Goal: Task Accomplishment & Management: Use online tool/utility

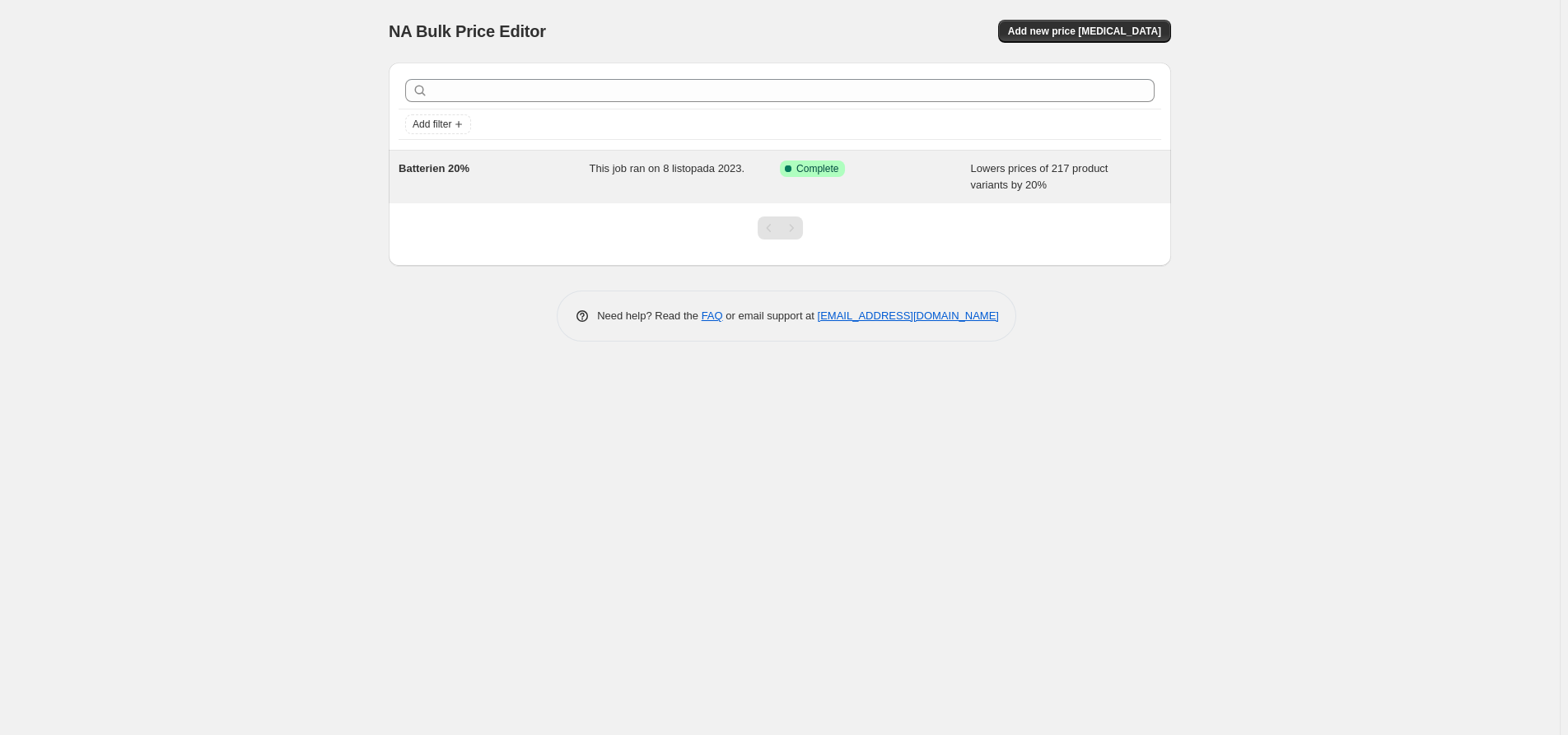
click at [608, 167] on span "This job ran on 8 listopada 2023." at bounding box center [667, 168] width 155 height 12
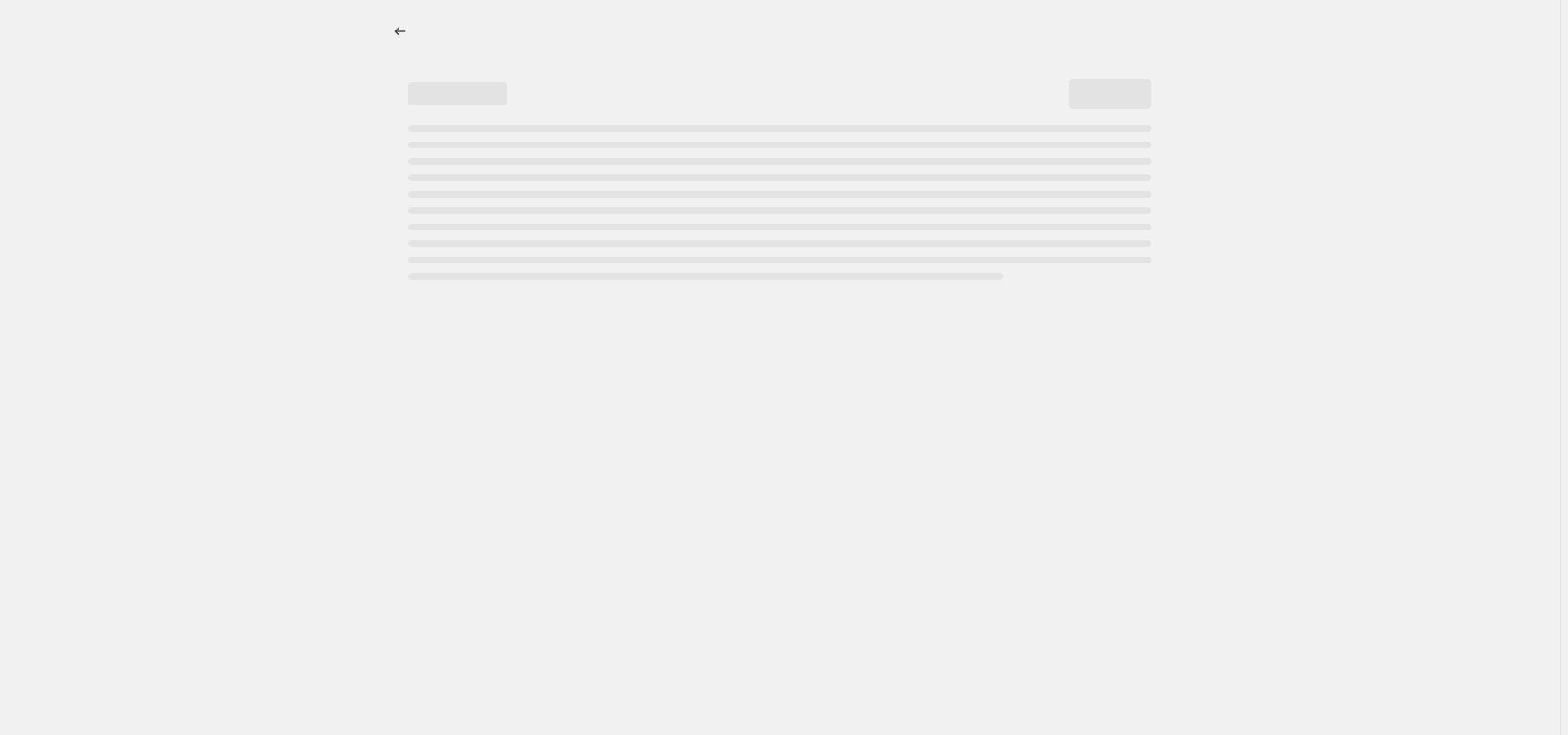
select select "percentage"
select select "collection"
select select "product_status"
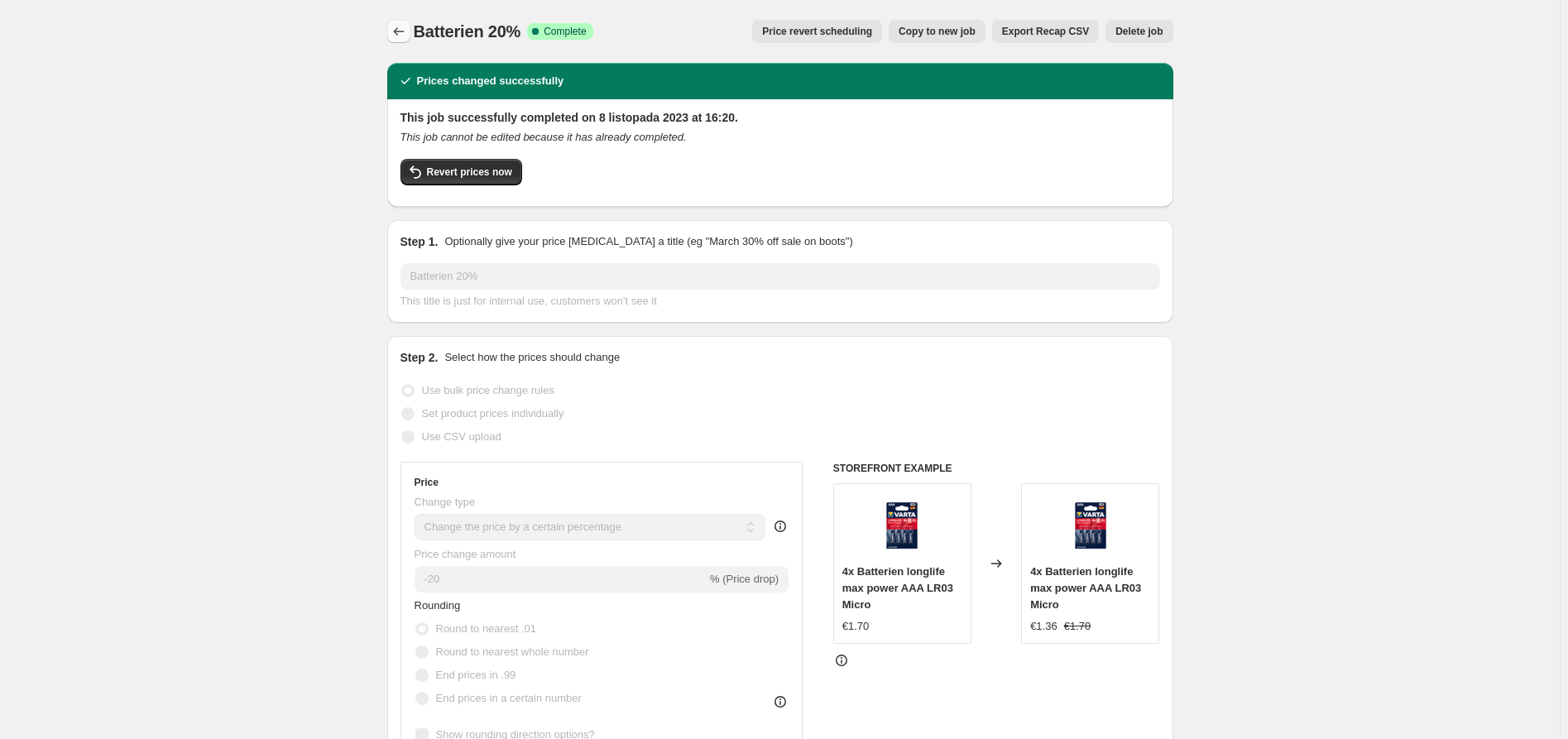
click at [401, 32] on icon "Price change jobs" at bounding box center [398, 30] width 16 height 16
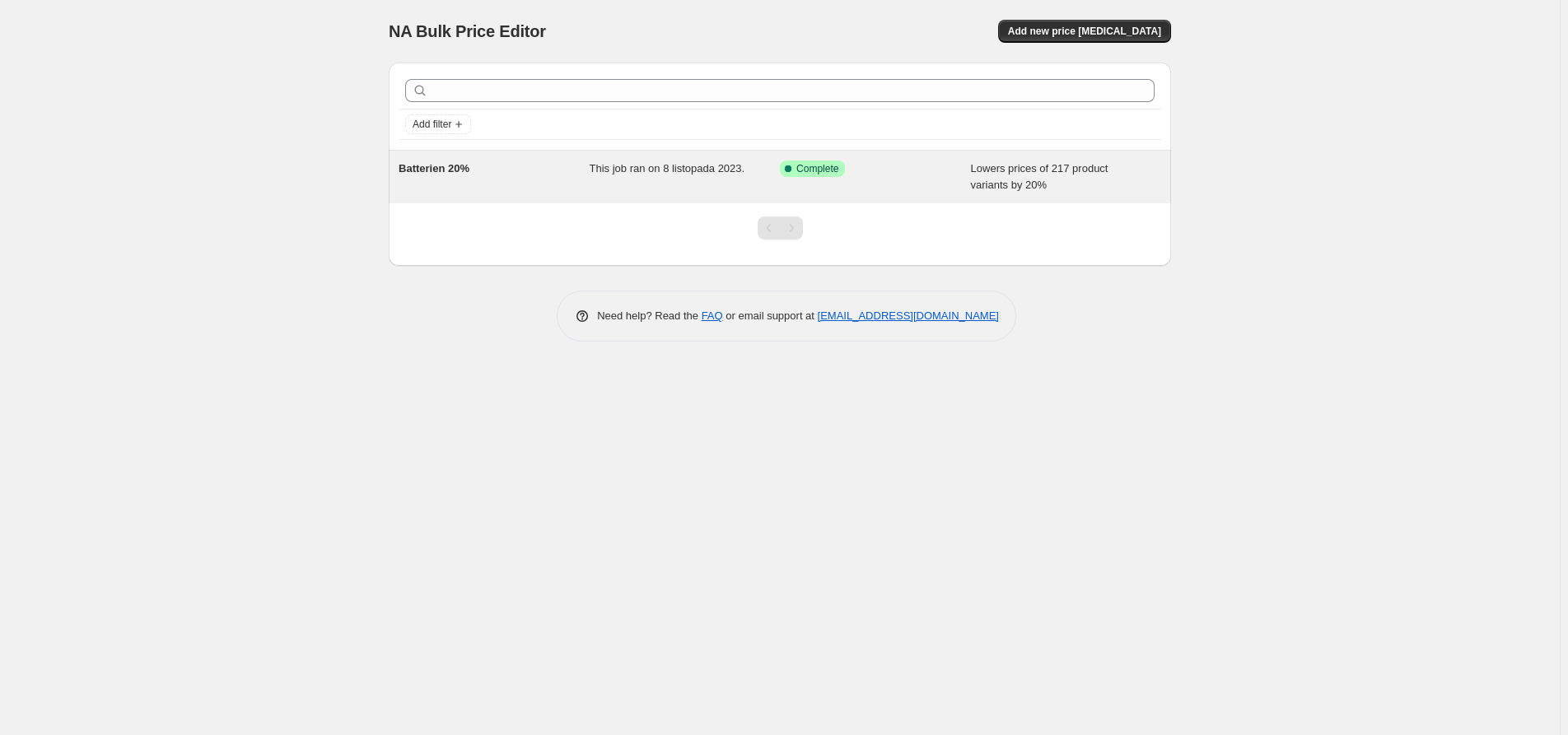
click at [819, 167] on span "Complete" at bounding box center [817, 169] width 42 height 13
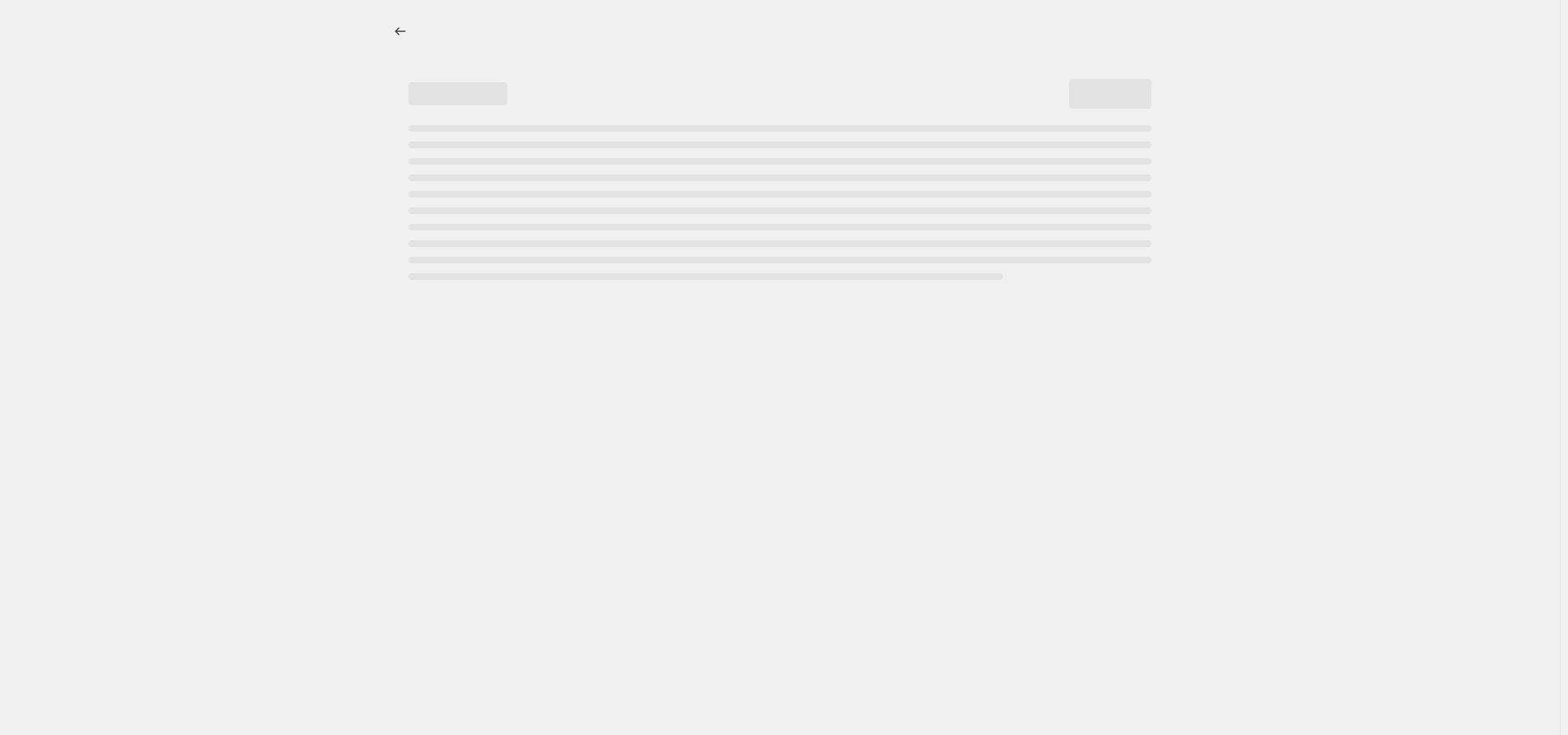
select select "percentage"
select select "collection"
select select "product_status"
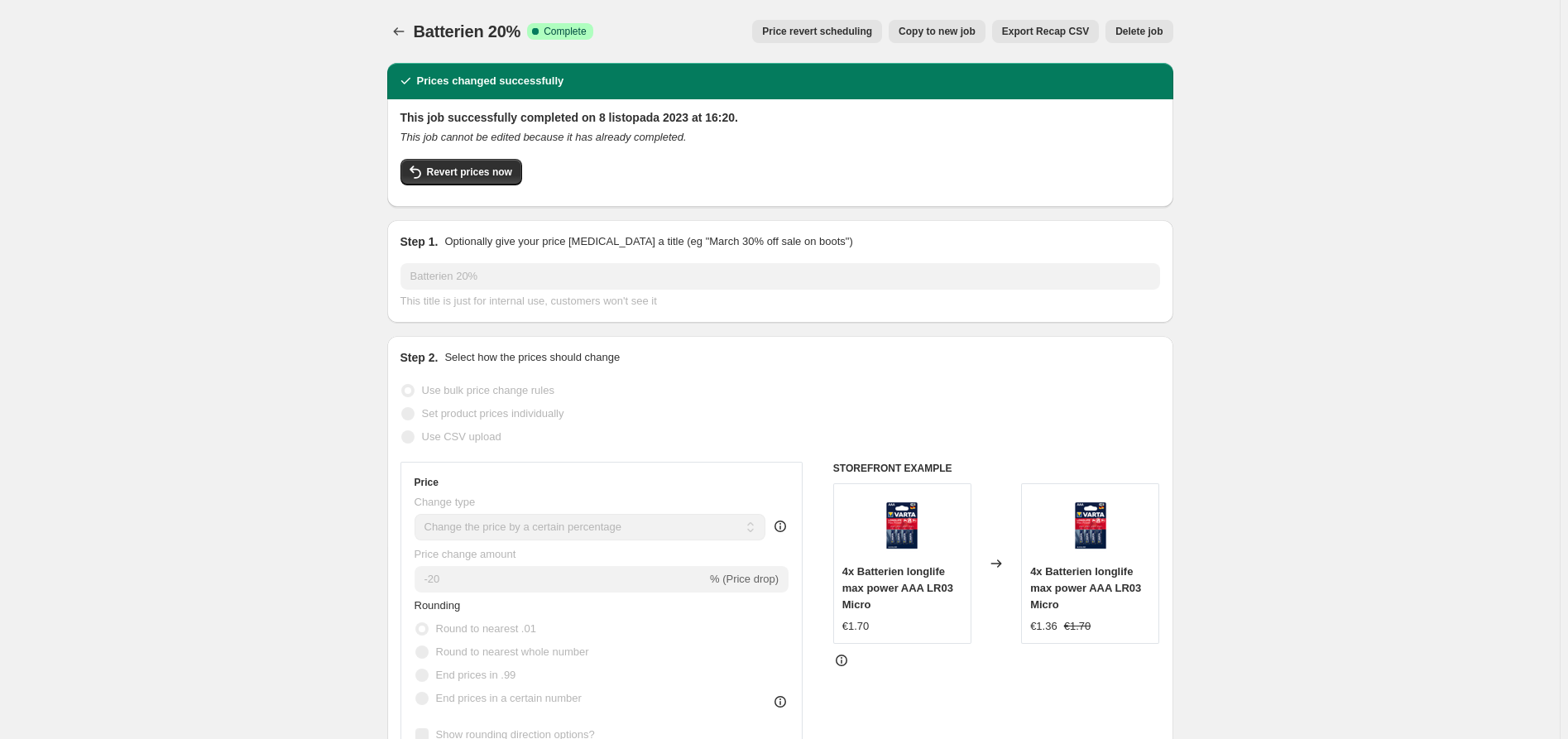
click at [1155, 27] on span "Delete job" at bounding box center [1139, 31] width 47 height 13
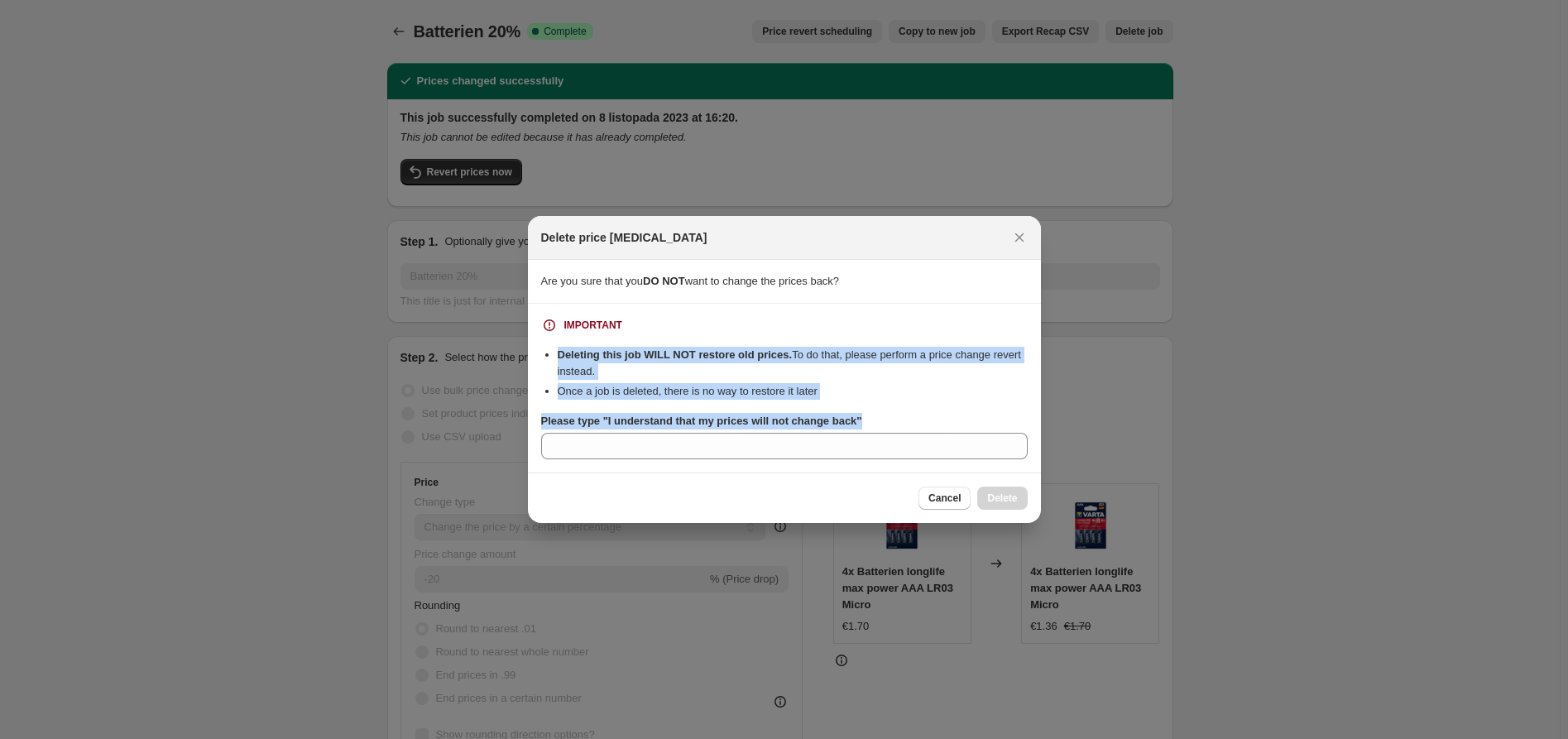
drag, startPoint x: 866, startPoint y: 421, endPoint x: 555, endPoint y: 353, distance: 318.3
click at [555, 353] on div "IMPORTANT Deleting this job WILL NOT restore old prices. To do that, please per…" at bounding box center [785, 388] width 487 height 142
copy div "Deleting this job WILL NOT restore old prices. To do that, please perform a pri…"
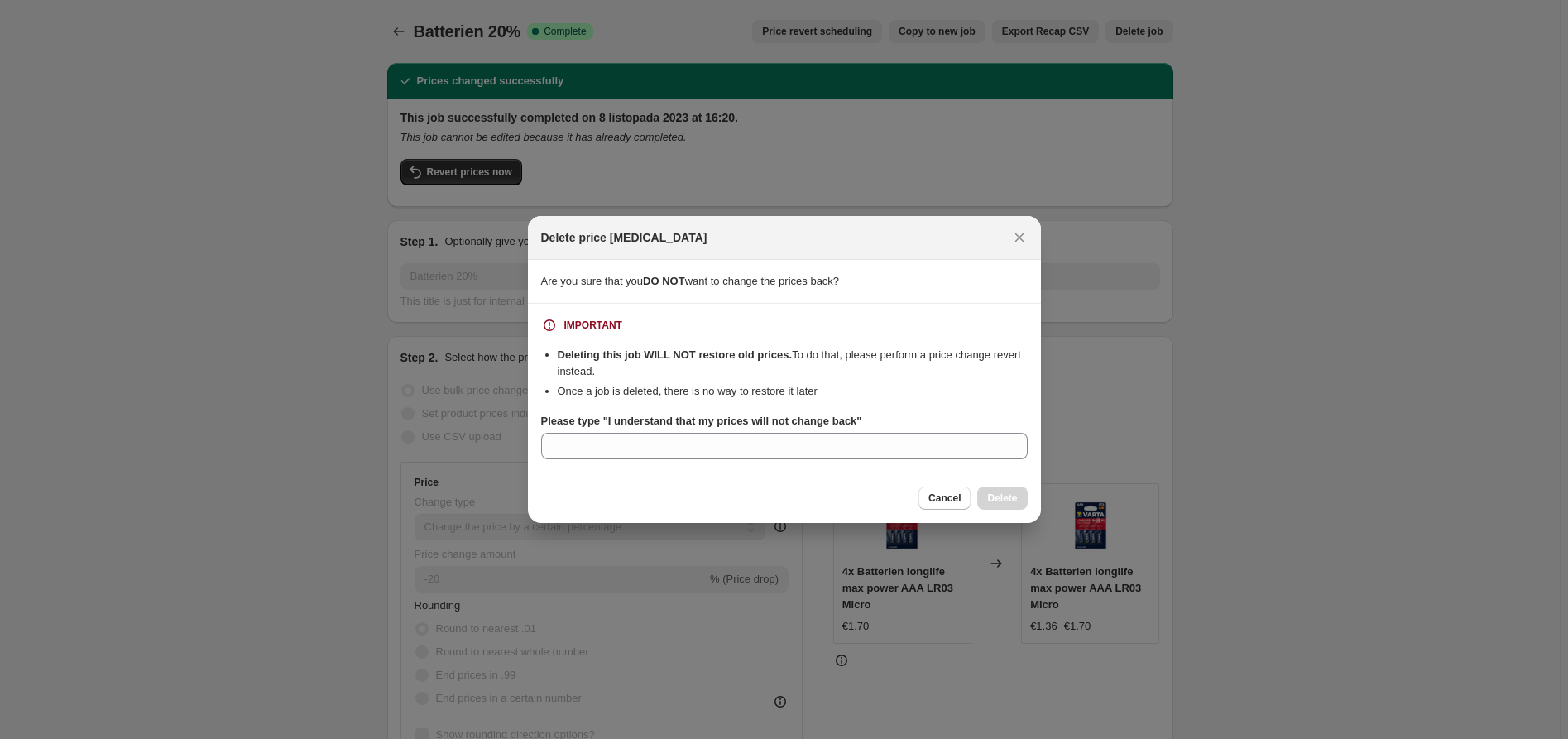
click at [948, 486] on div "Cancel Delete" at bounding box center [785, 497] width 513 height 50
click at [1022, 228] on button "Close" at bounding box center [1019, 238] width 23 height 23
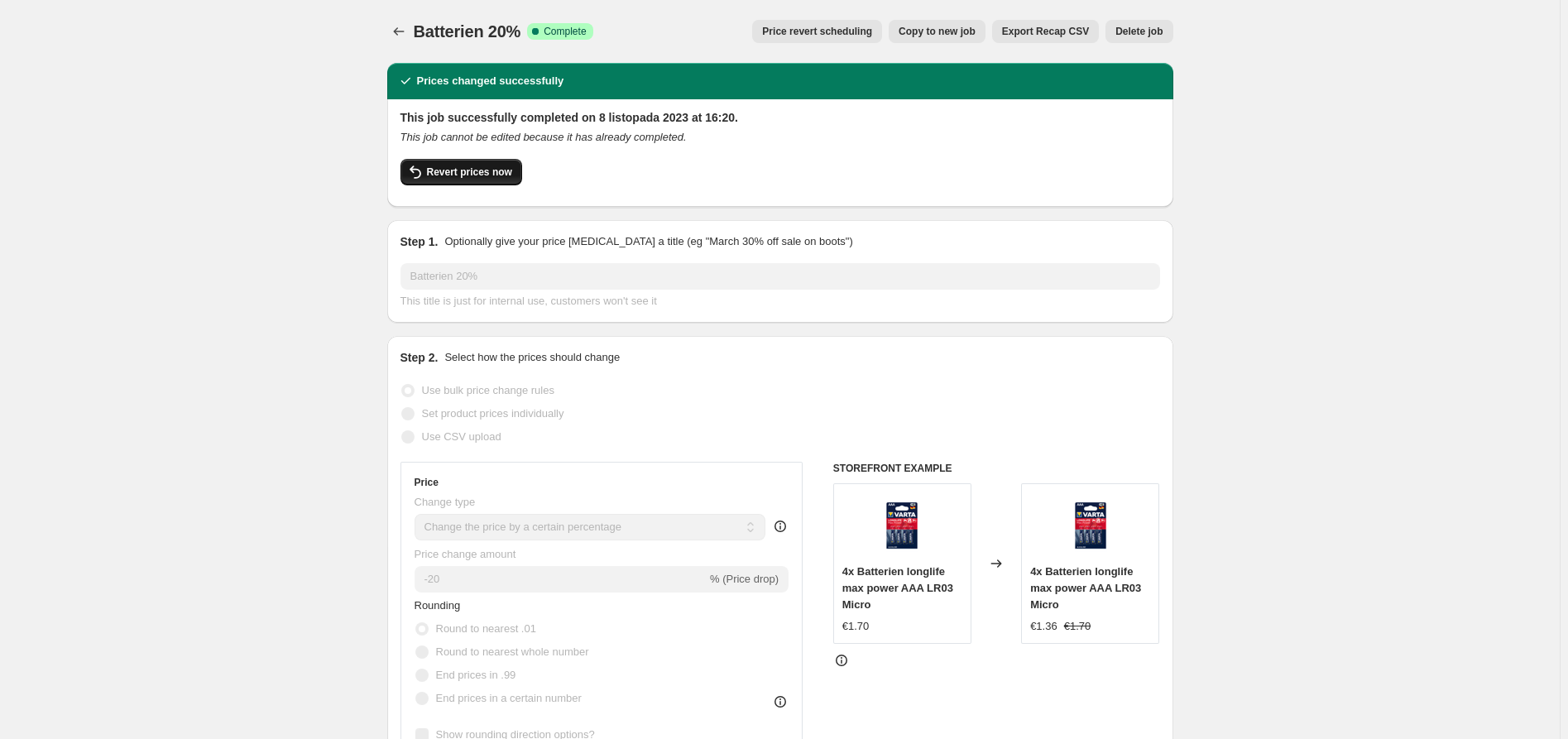
click at [458, 169] on span "Revert prices now" at bounding box center [470, 172] width 85 height 13
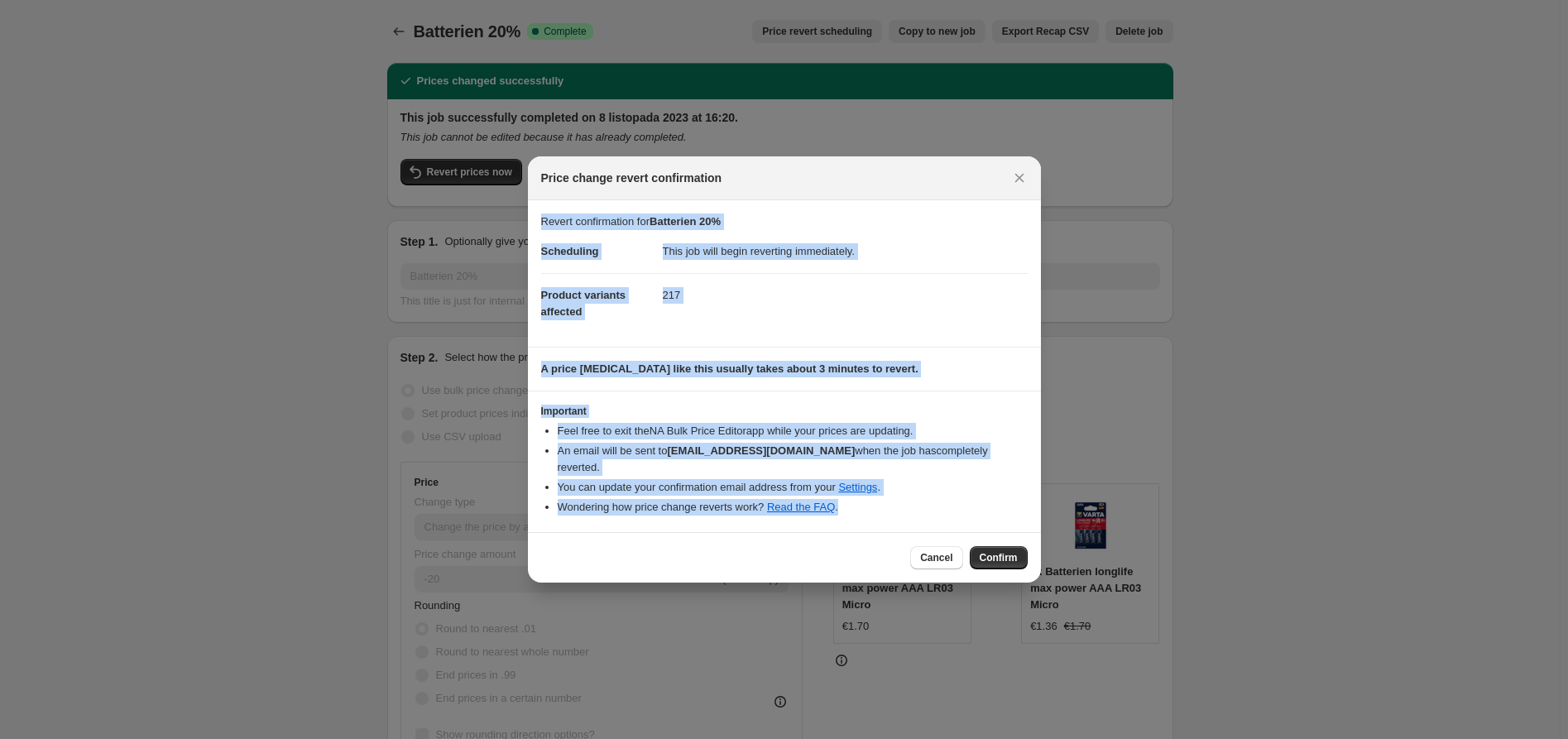
drag, startPoint x: 849, startPoint y: 502, endPoint x: 539, endPoint y: 225, distance: 415.7
click at [539, 225] on div "Revert confirmation for Batterien 20% Scheduling This job will begin reverting …" at bounding box center [785, 366] width 513 height 332
copy div "Revert confirmation for Batterien 20% Scheduling This job will begin reverting …"
click at [1001, 551] on span "Confirm" at bounding box center [999, 558] width 38 height 13
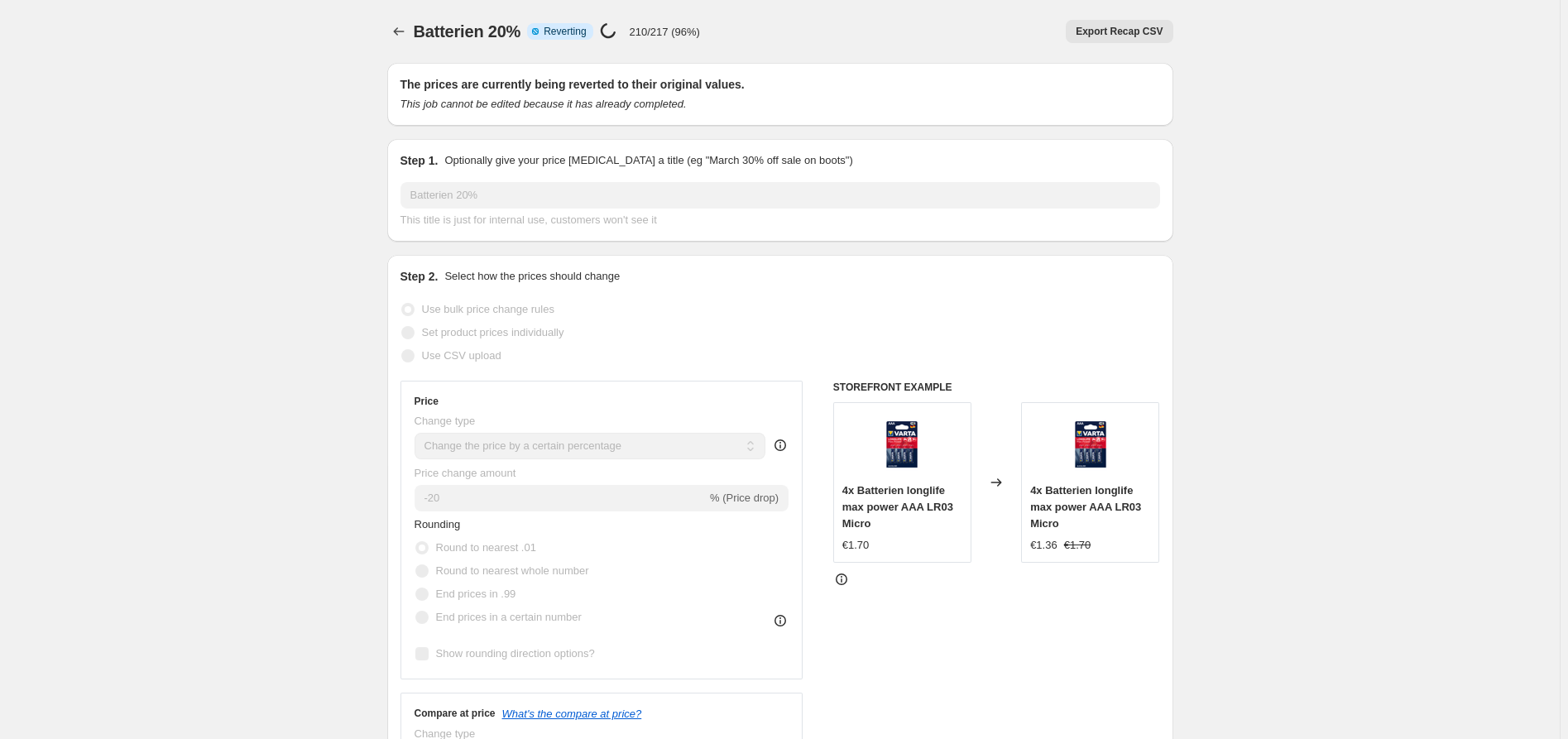
select select "percentage"
select select "collection"
select select "product_status"
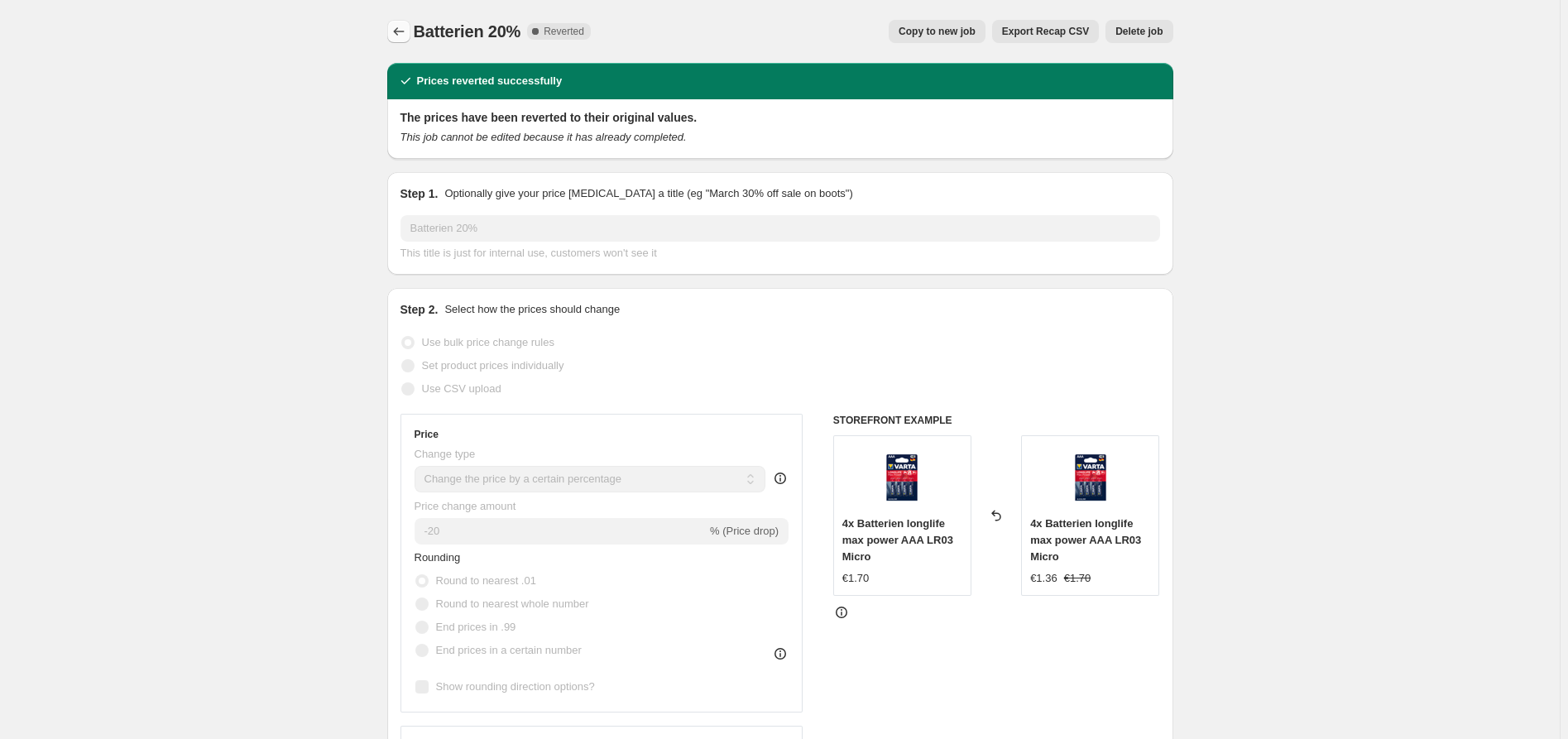
click at [404, 30] on icon "Price change jobs" at bounding box center [398, 30] width 16 height 16
